Goal: Transaction & Acquisition: Purchase product/service

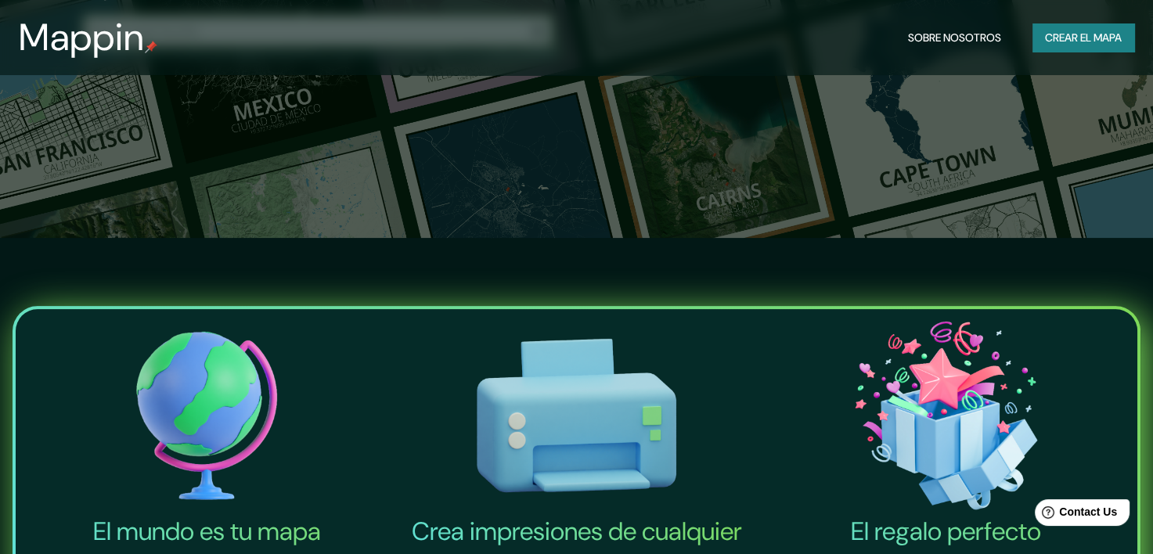
scroll to position [313, 0]
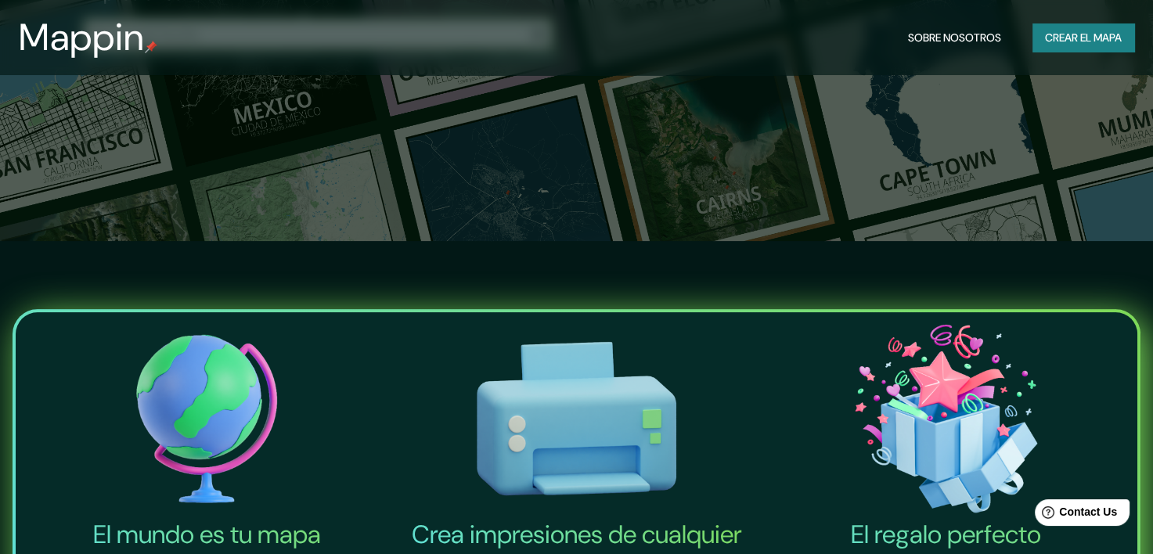
click at [405, 43] on input "text" at bounding box center [302, 34] width 438 height 18
type input "san [PERSON_NAME], [GEOGRAPHIC_DATA], [GEOGRAPHIC_DATA]"
click at [528, 44] on icon "button" at bounding box center [537, 34] width 19 height 19
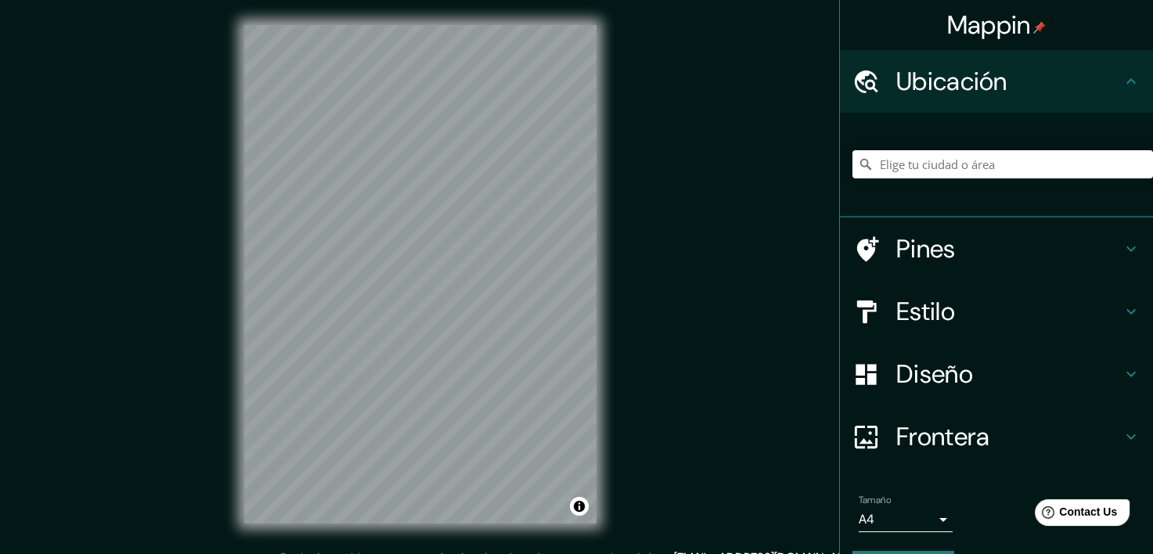
click at [358, 553] on html "Mappin Ubicación Pines Estilo Diseño Frontera Elige un borde. Sugerencia : pued…" at bounding box center [576, 277] width 1153 height 554
click at [999, 178] on input "Elige tu ciudad o área" at bounding box center [1002, 164] width 301 height 28
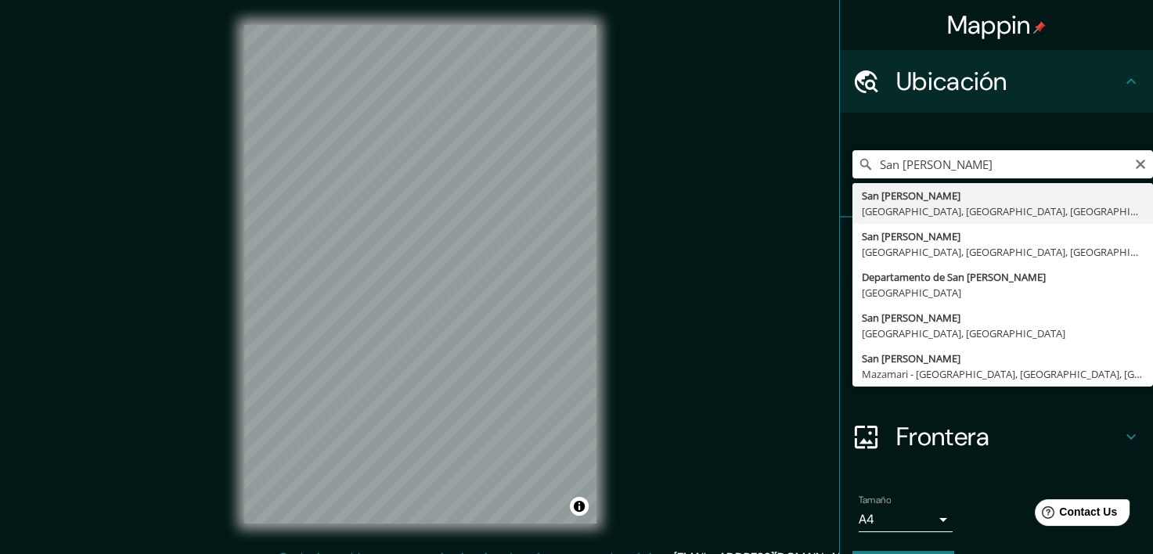
type input "San [PERSON_NAME], [GEOGRAPHIC_DATA], [GEOGRAPHIC_DATA], [GEOGRAPHIC_DATA]"
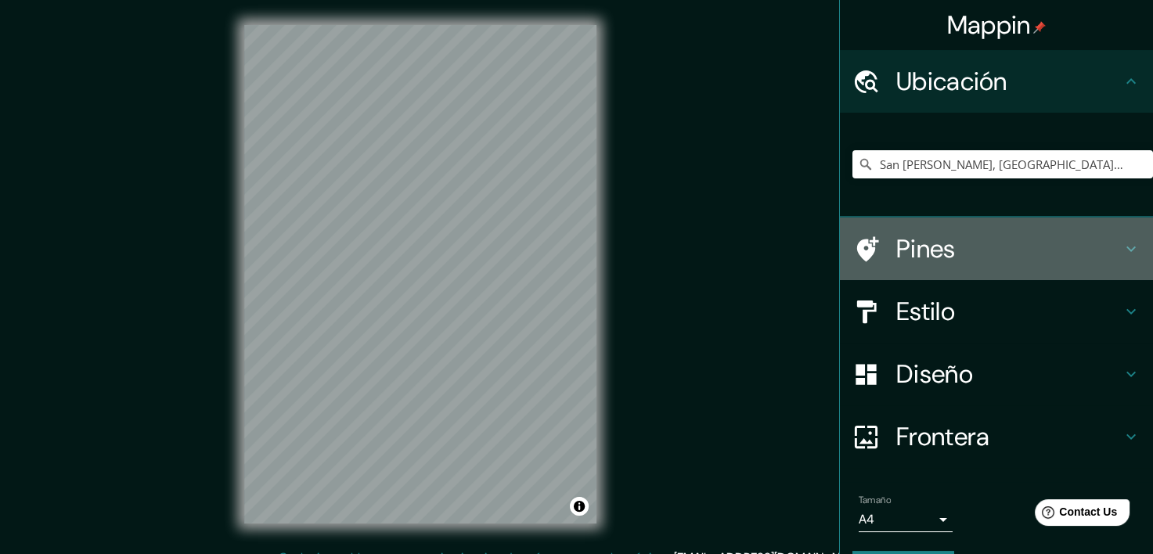
click at [1099, 265] on h4 "Pines" at bounding box center [1008, 248] width 225 height 31
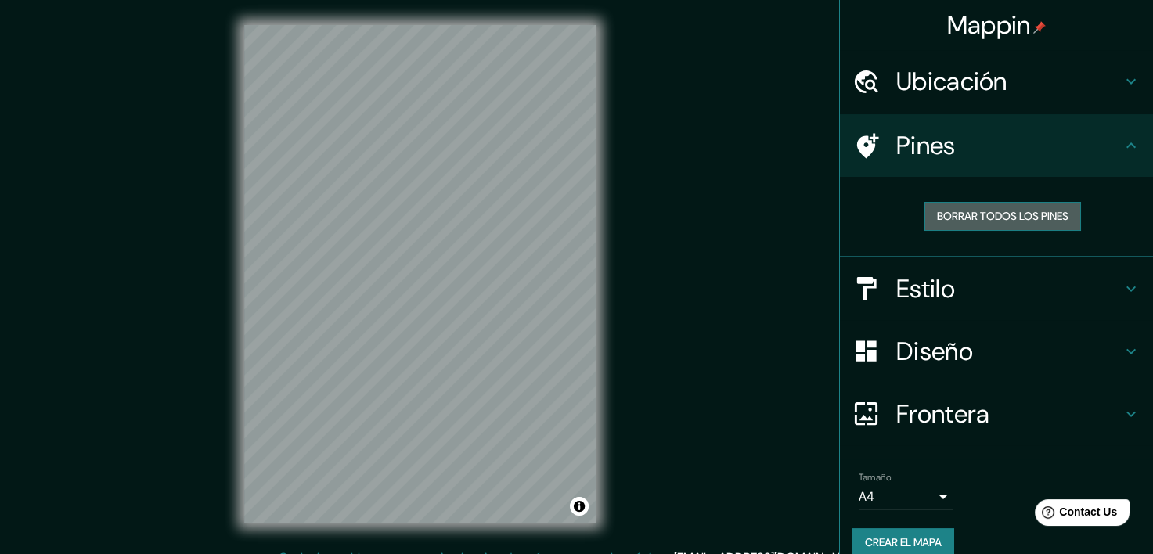
click at [1048, 226] on font "Borrar todos los pines" at bounding box center [1003, 217] width 132 height 20
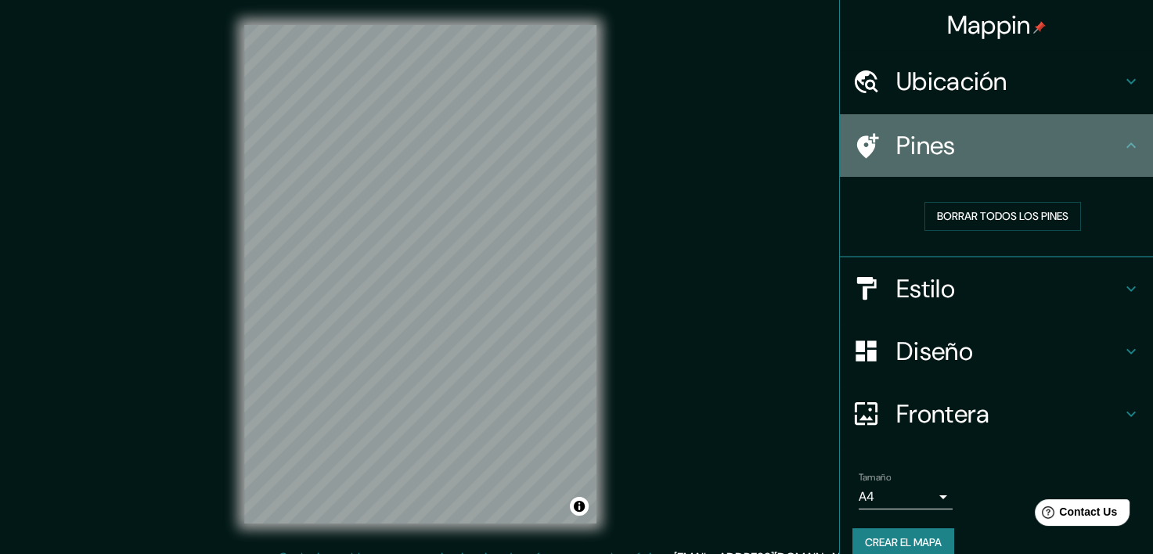
click at [857, 158] on icon at bounding box center [868, 145] width 22 height 25
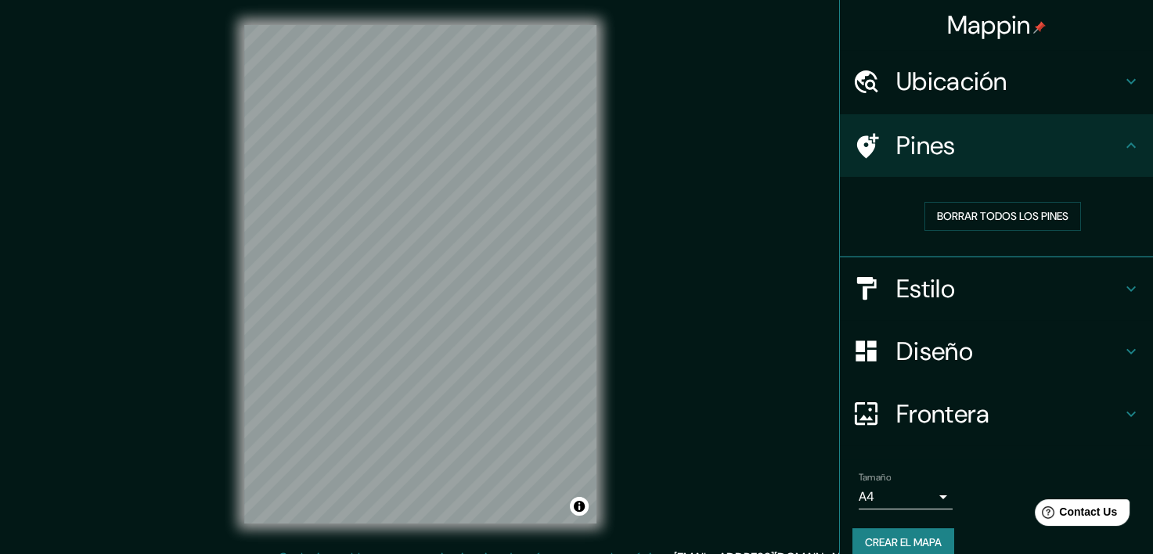
click at [857, 158] on icon at bounding box center [868, 145] width 22 height 25
click at [1042, 161] on h4 "Pines" at bounding box center [1008, 145] width 225 height 31
click at [1086, 97] on h4 "Ubicación" at bounding box center [1008, 81] width 225 height 31
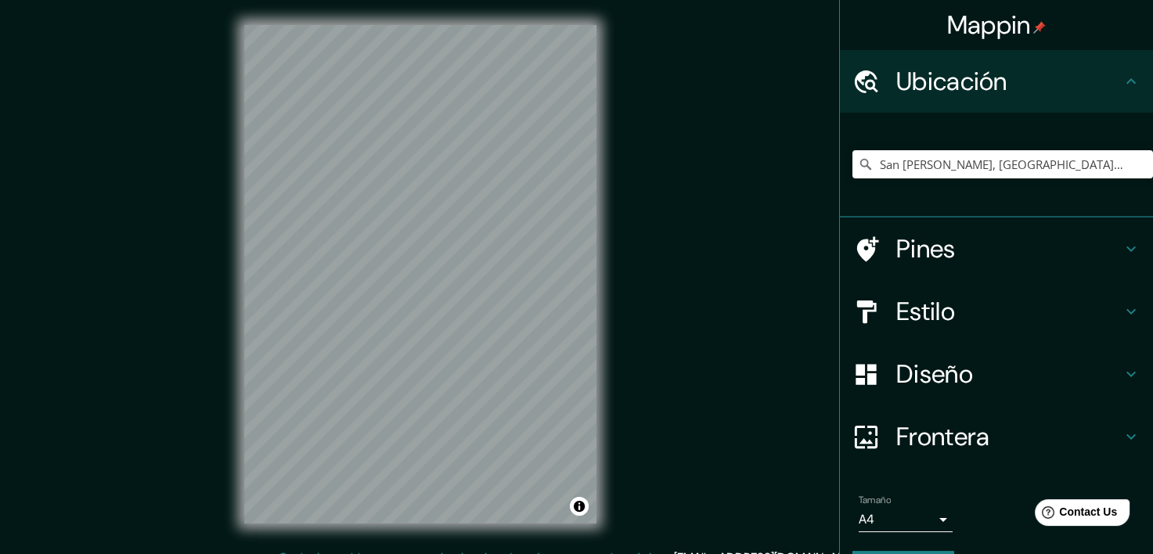
click at [1086, 97] on h4 "Ubicación" at bounding box center [1008, 81] width 225 height 31
click at [1069, 265] on h4 "Pines" at bounding box center [1008, 248] width 225 height 31
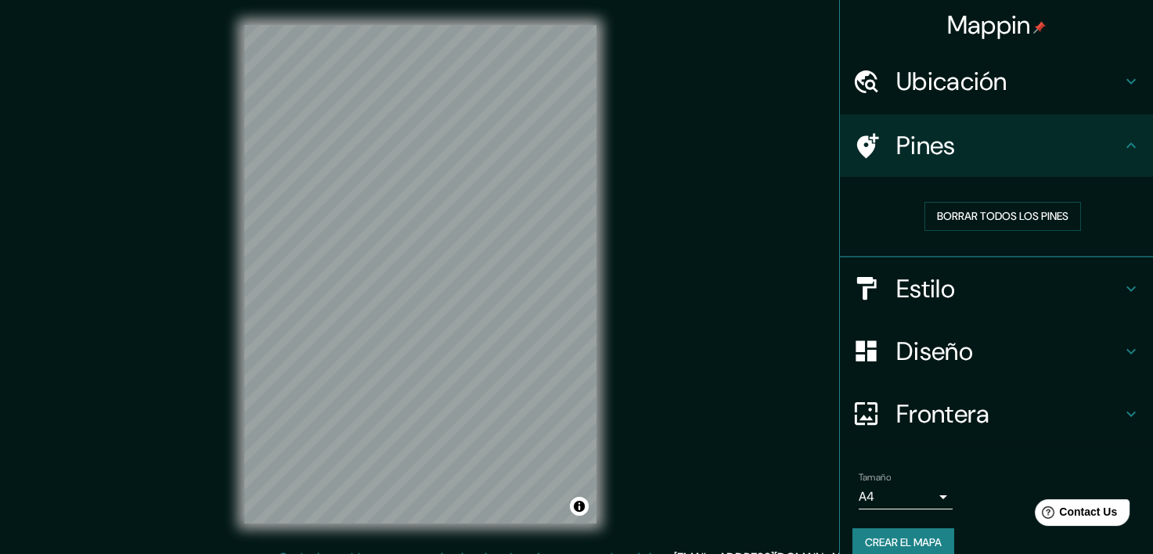
click at [1078, 299] on div "Estilo" at bounding box center [996, 289] width 313 height 63
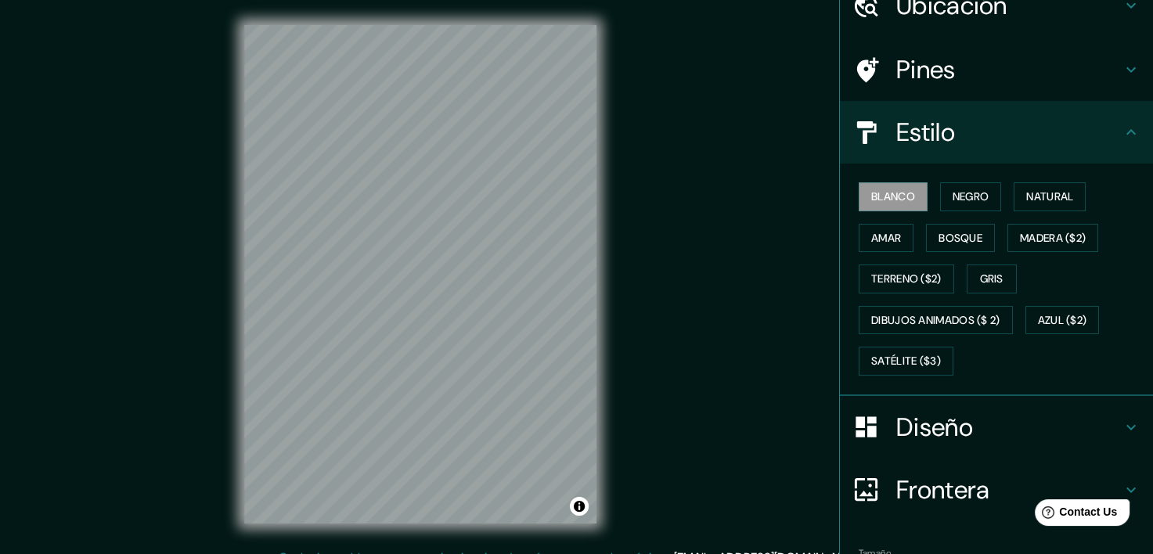
scroll to position [78, 0]
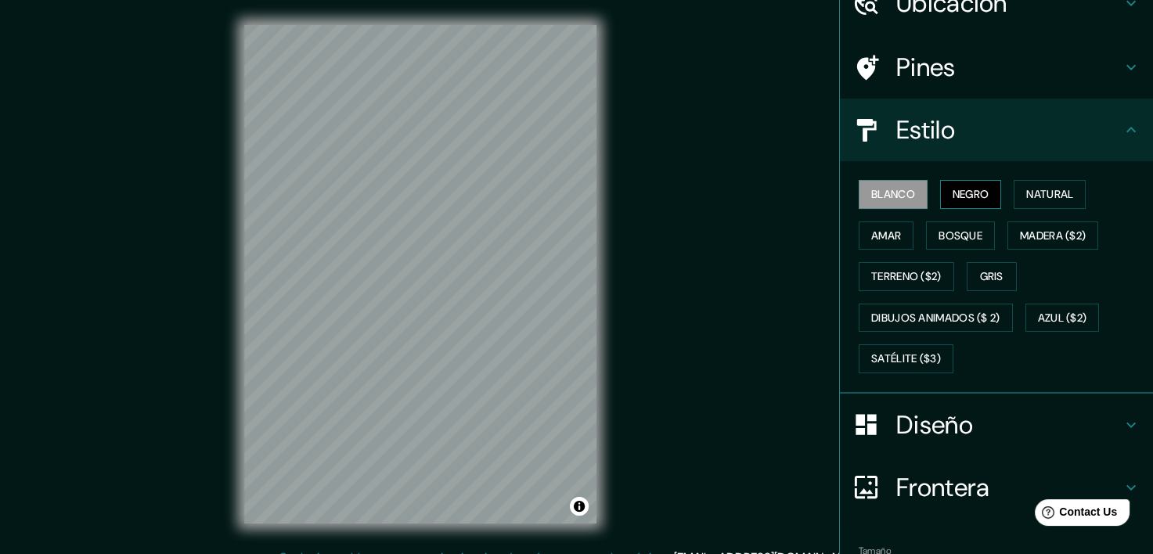
click at [986, 204] on font "Negro" at bounding box center [971, 195] width 37 height 20
click at [1070, 204] on font "Natural" at bounding box center [1049, 195] width 47 height 20
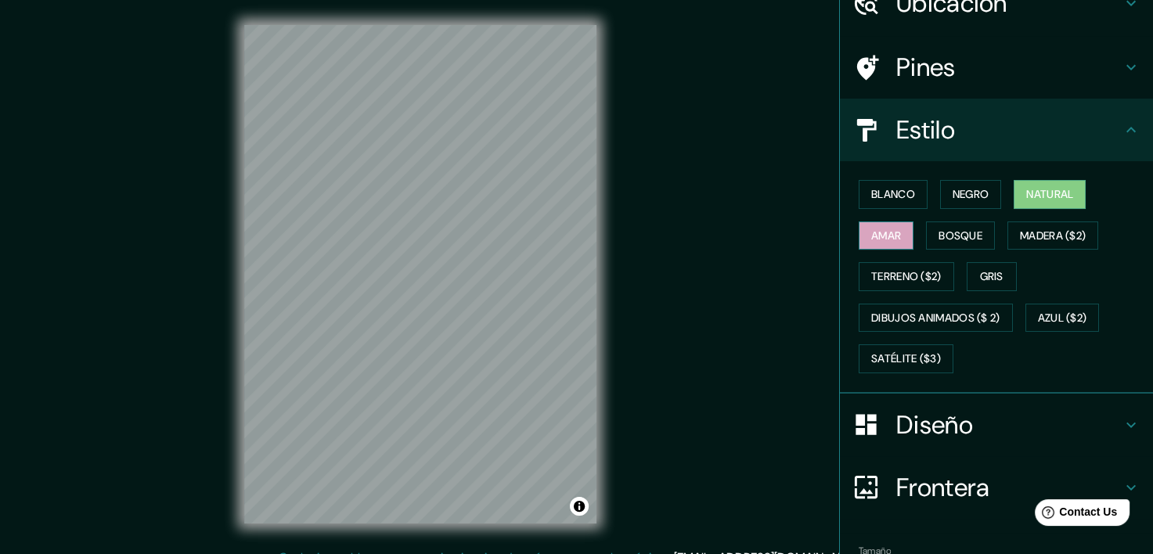
click at [872, 246] on font "Amar" at bounding box center [886, 236] width 30 height 20
click at [933, 251] on button "Bosque" at bounding box center [960, 236] width 69 height 29
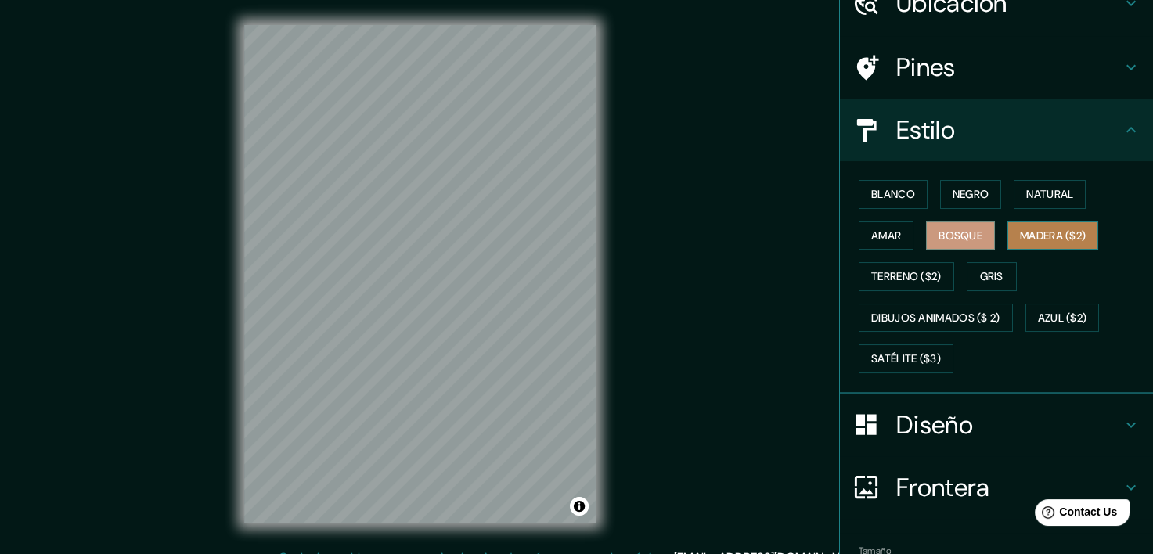
click at [1062, 246] on font "Madera ($2)" at bounding box center [1053, 236] width 66 height 20
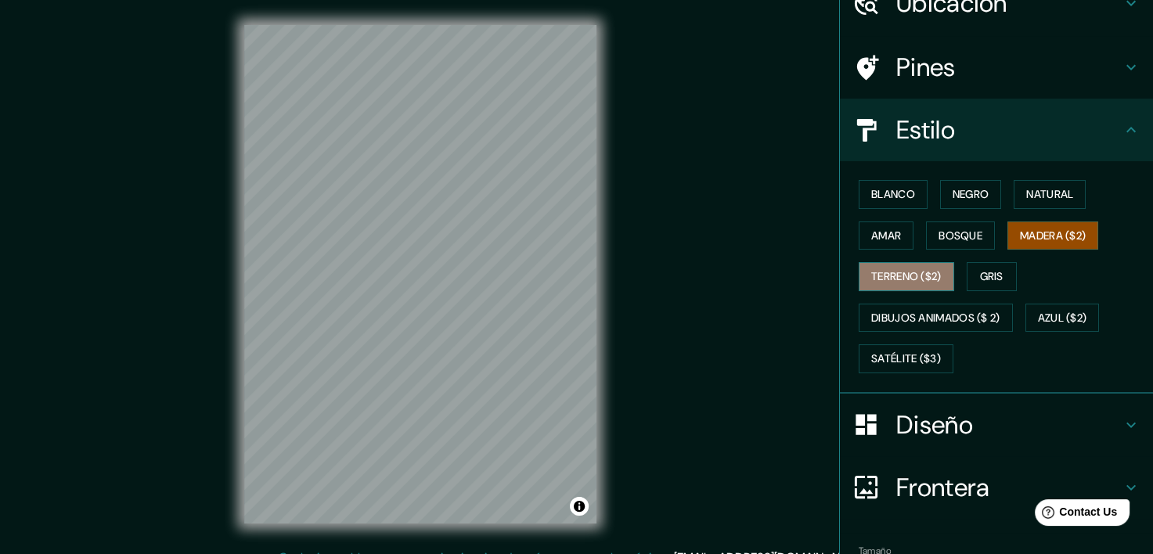
click at [935, 287] on font "Terreno ($2)" at bounding box center [906, 277] width 70 height 20
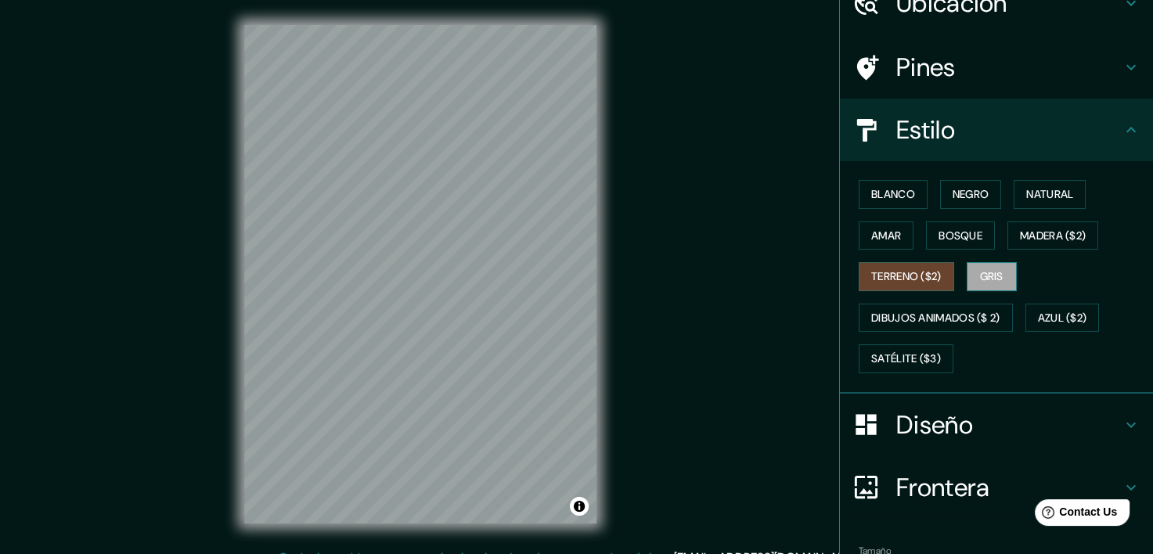
click at [1004, 287] on font "Gris" at bounding box center [991, 277] width 23 height 20
click at [1063, 204] on font "Natural" at bounding box center [1049, 195] width 47 height 20
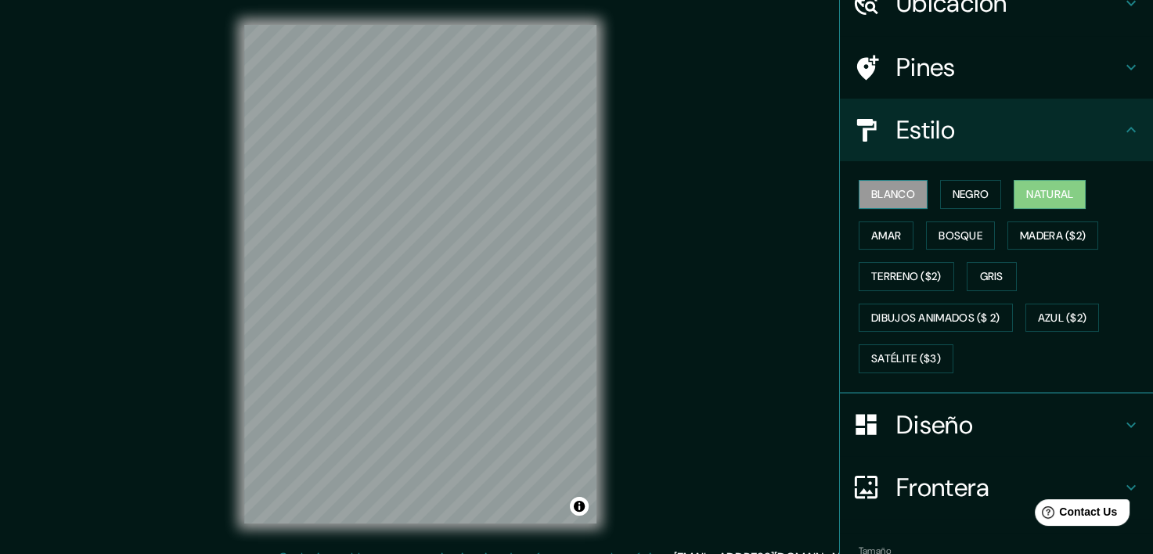
click at [903, 204] on font "Blanco" at bounding box center [893, 195] width 44 height 20
click at [1055, 204] on font "Natural" at bounding box center [1049, 195] width 47 height 20
click at [890, 204] on font "Blanco" at bounding box center [893, 195] width 44 height 20
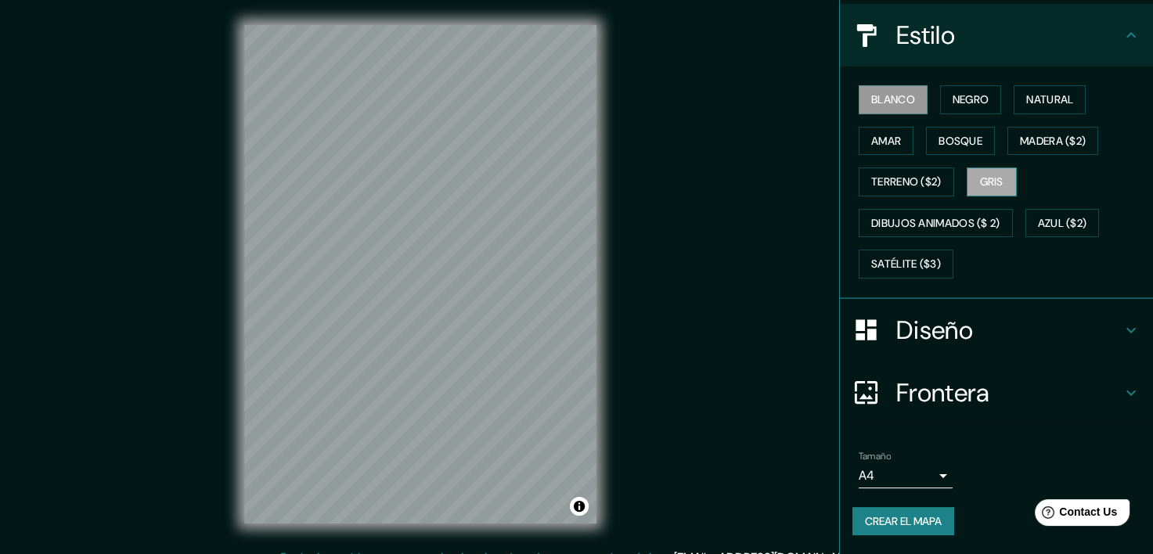
scroll to position [235, 0]
click at [1032, 345] on h4 "Diseño" at bounding box center [1008, 330] width 225 height 31
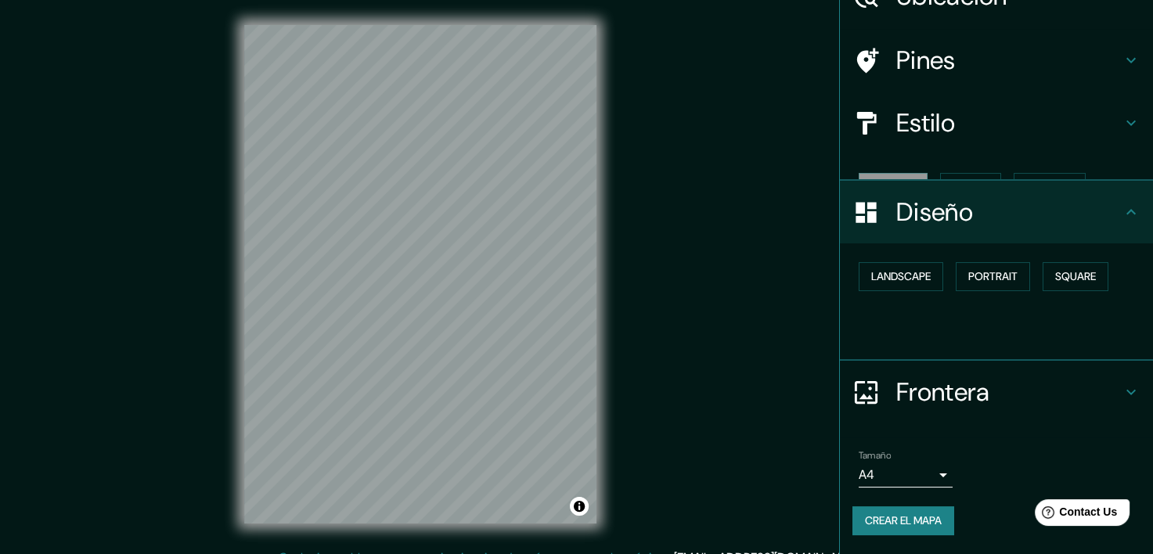
scroll to position [92, 0]
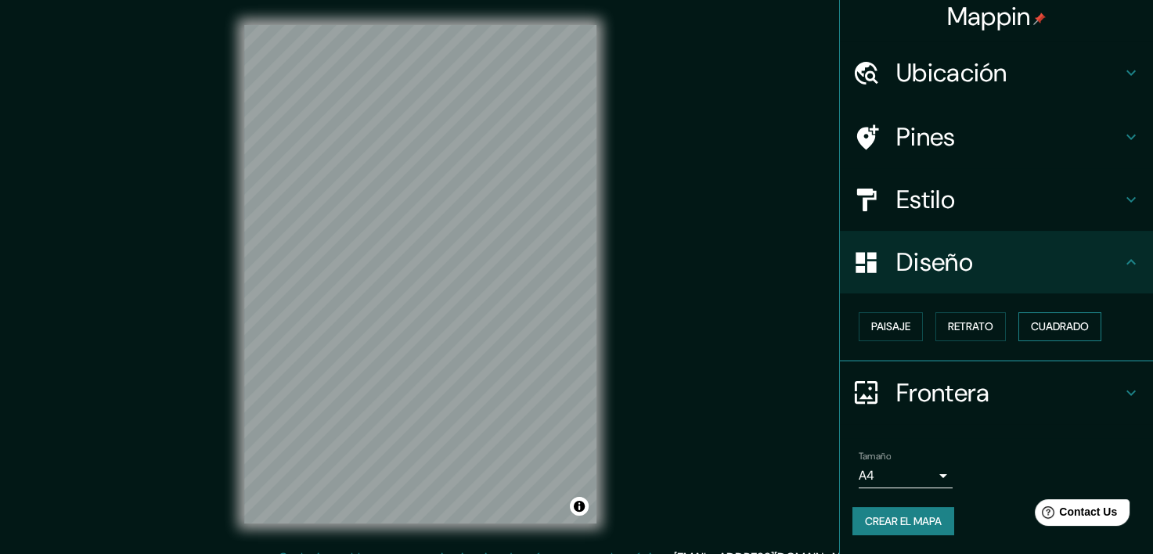
click at [1059, 314] on button "Cuadrado" at bounding box center [1059, 326] width 83 height 29
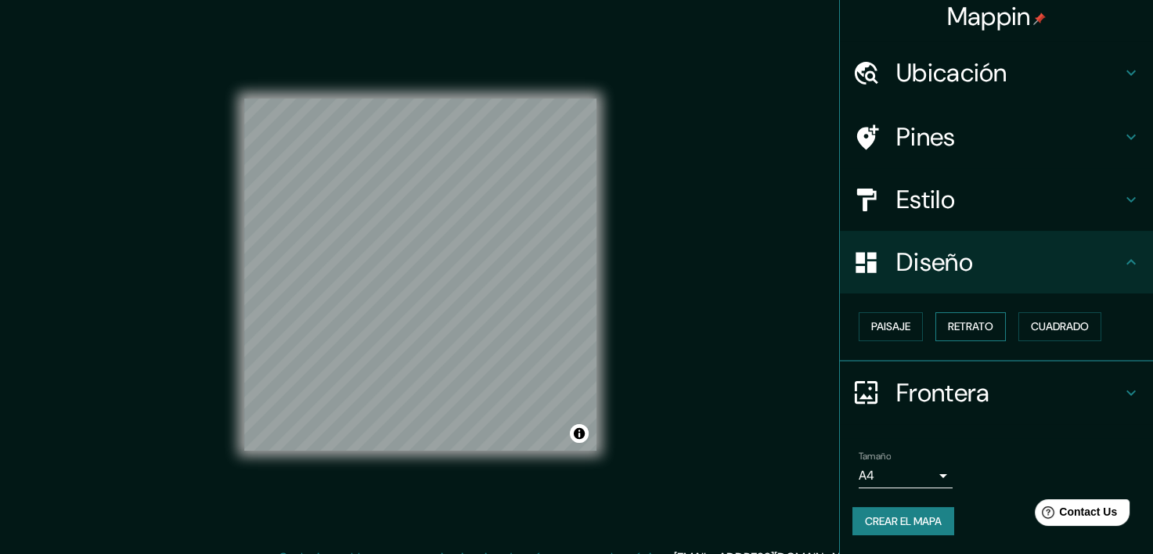
click at [993, 317] on font "Retrato" at bounding box center [970, 327] width 45 height 20
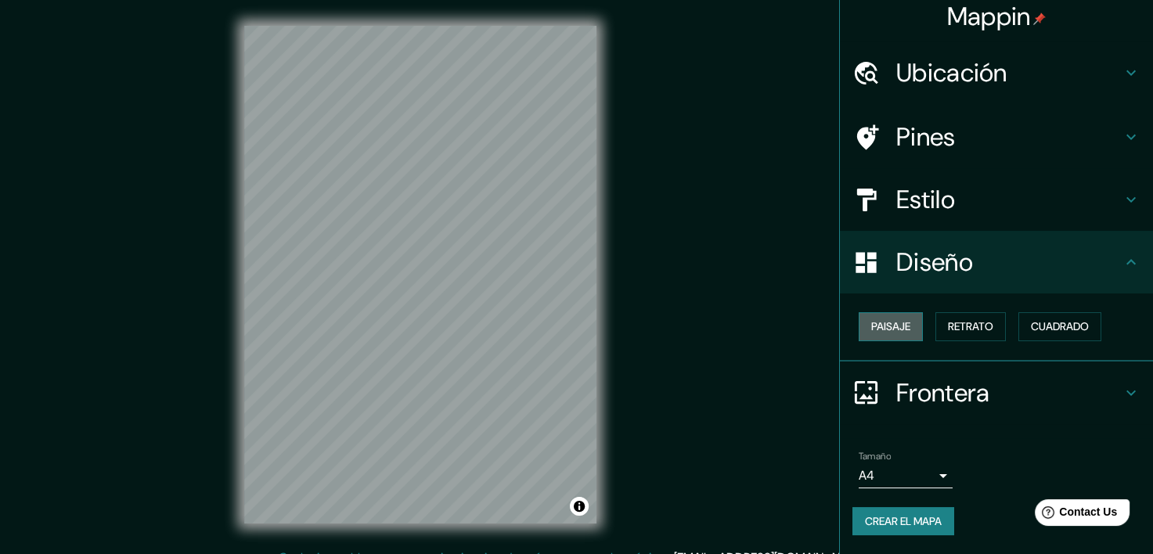
click at [900, 317] on font "Paisaje" at bounding box center [890, 327] width 39 height 20
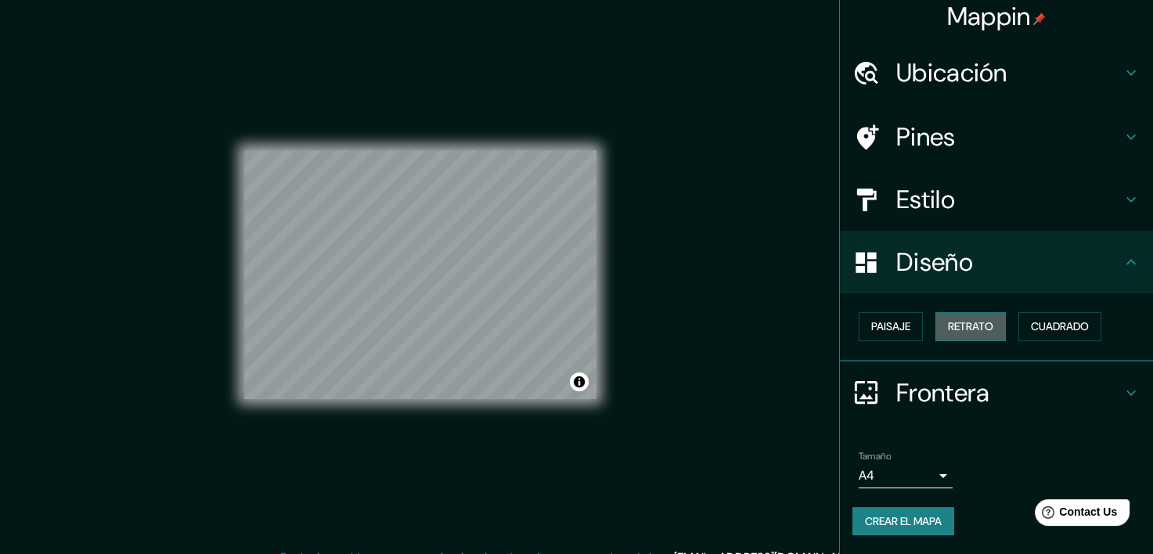
click at [992, 317] on font "Retrato" at bounding box center [970, 327] width 45 height 20
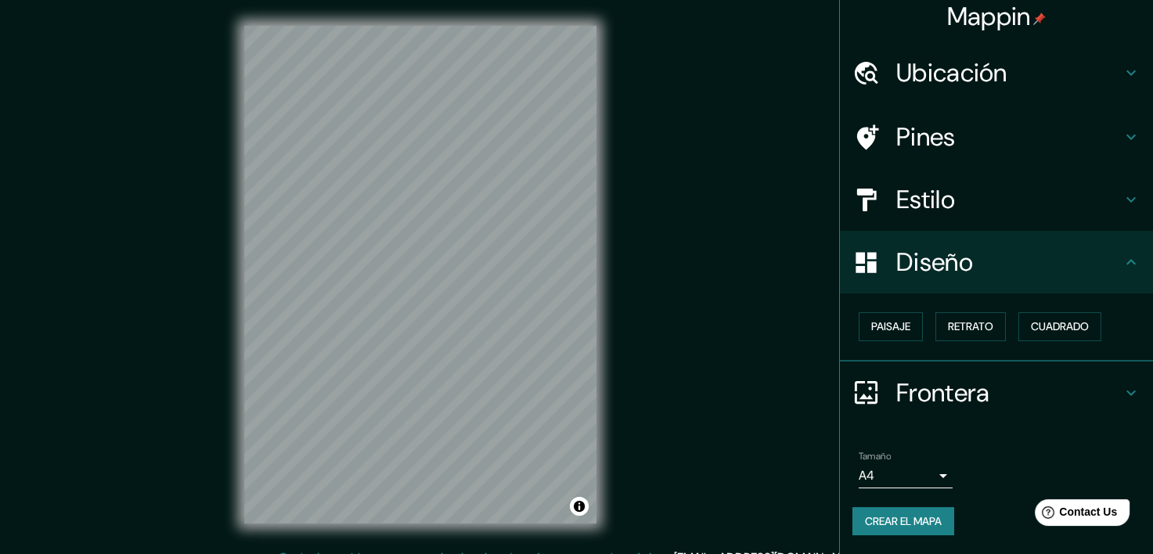
click at [1023, 387] on h4 "Frontera" at bounding box center [1008, 392] width 225 height 31
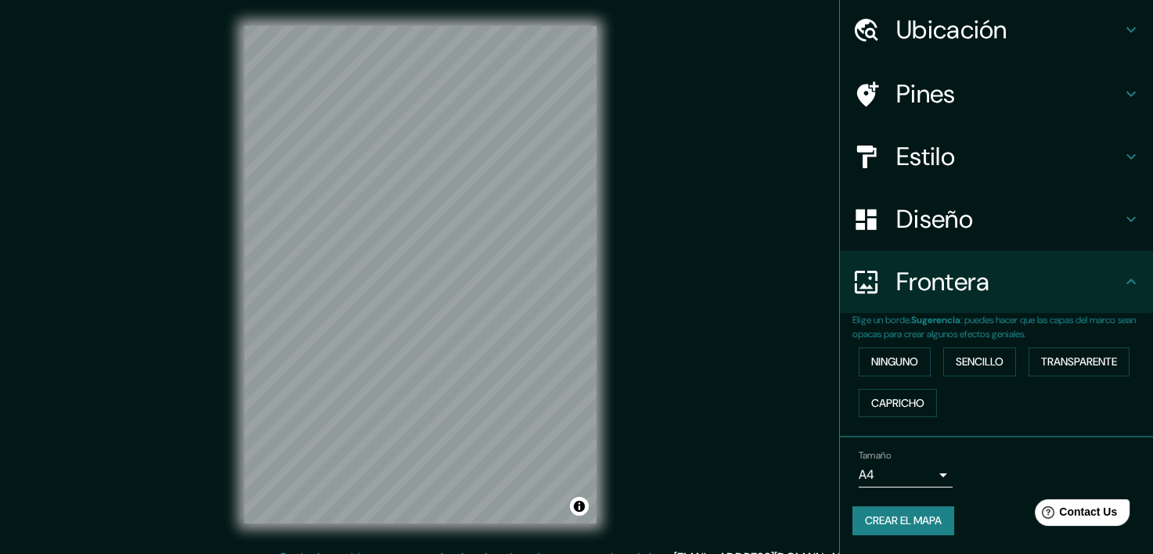
scroll to position [164, 0]
click at [1041, 372] on font "Transparente" at bounding box center [1079, 362] width 76 height 20
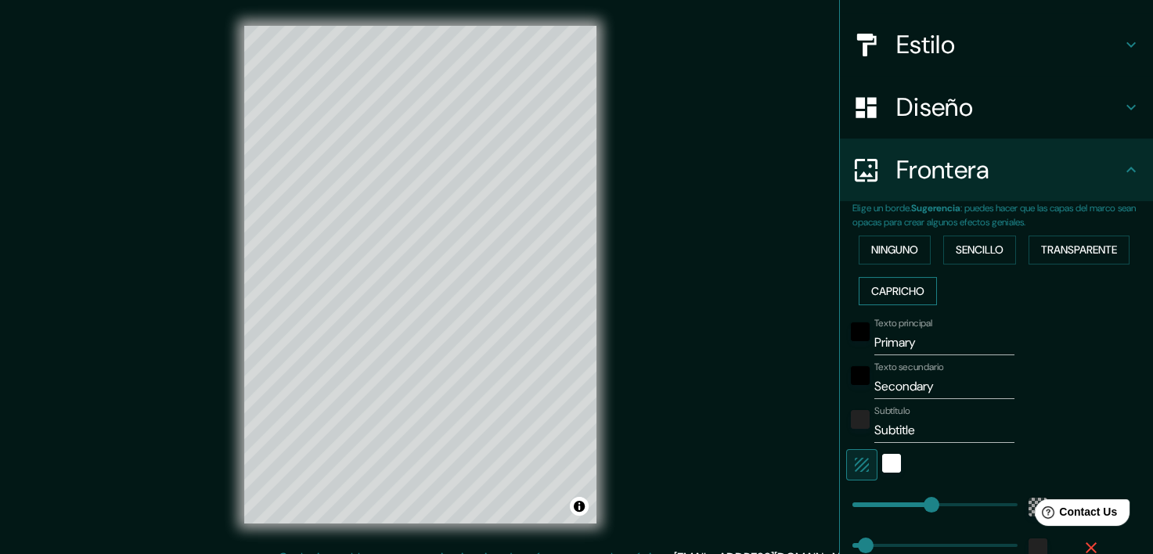
click at [925, 301] on font "Capricho" at bounding box center [897, 292] width 53 height 20
click at [1004, 260] on font "Sencillo" at bounding box center [980, 250] width 48 height 20
click at [911, 260] on font "Ninguno" at bounding box center [894, 250] width 47 height 20
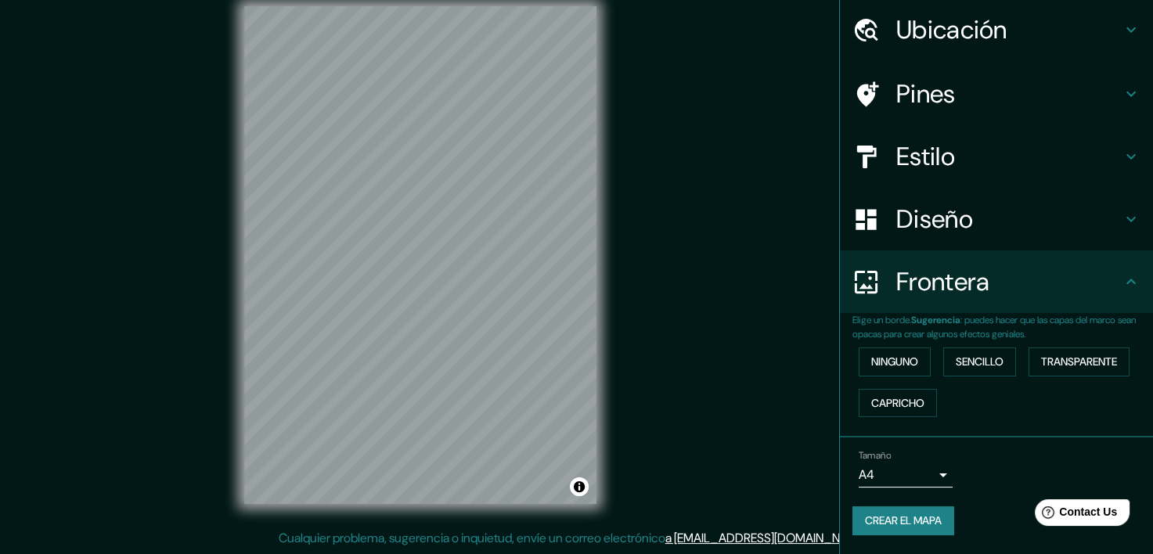
scroll to position [37, 0]
click at [918, 468] on body "Mappin Ubicación [GEOGRAPHIC_DATA][PERSON_NAME], [GEOGRAPHIC_DATA], [GEOGRAPHIC…" at bounding box center [576, 257] width 1153 height 554
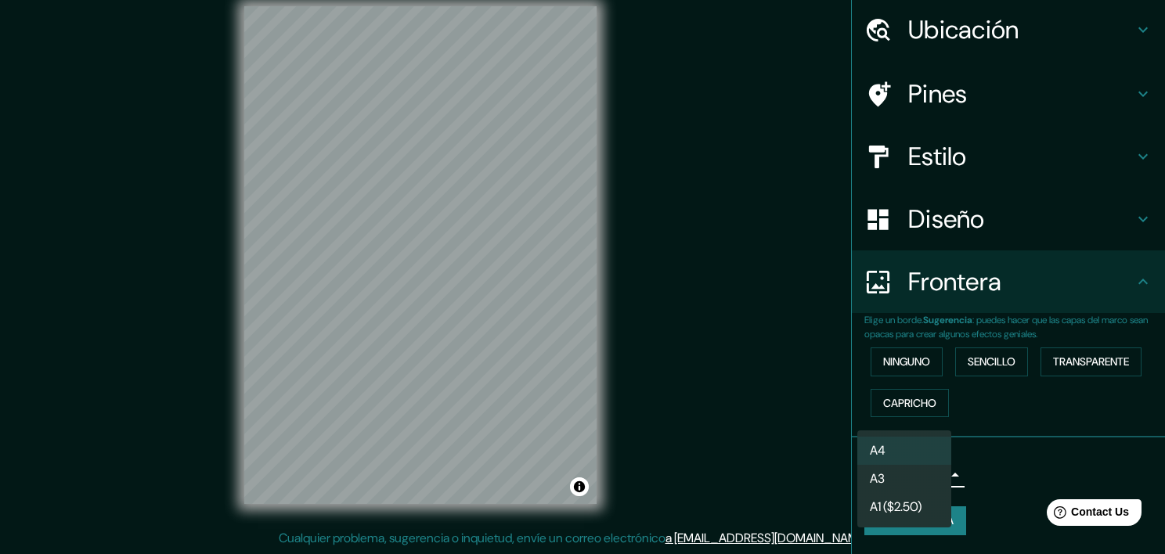
click at [932, 493] on li "A3" at bounding box center [904, 479] width 94 height 28
type input "a4"
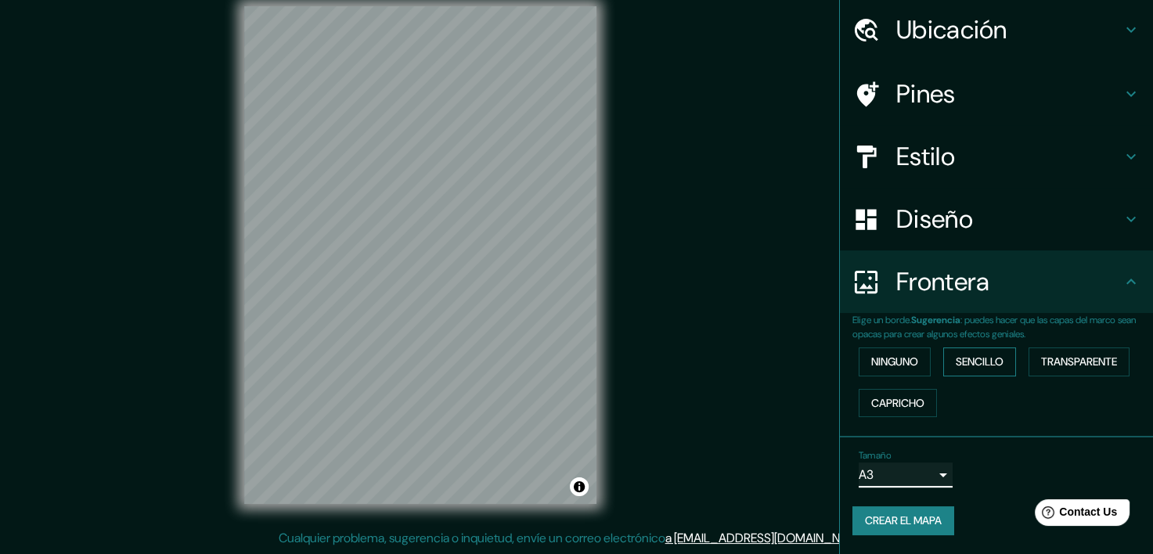
scroll to position [164, 0]
click at [936, 514] on font "Crear el mapa" at bounding box center [903, 521] width 77 height 20
